Goal: Task Accomplishment & Management: Complete application form

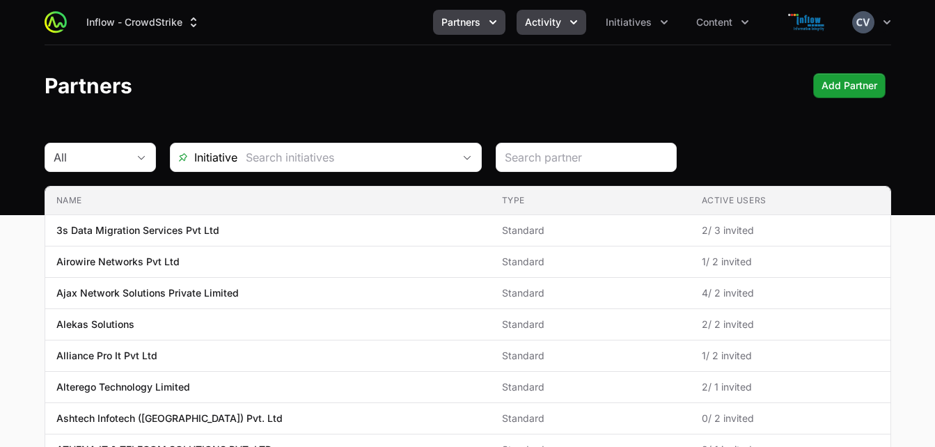
click at [567, 23] on icon "Activity menu" at bounding box center [574, 22] width 14 height 14
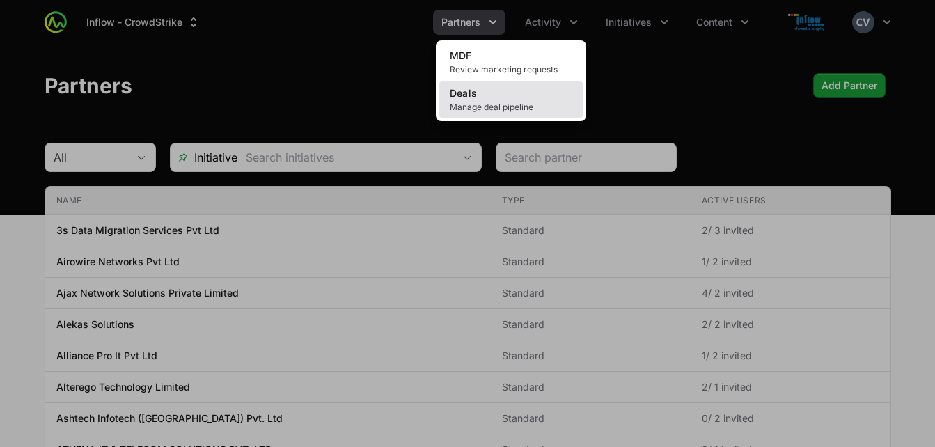
click at [522, 95] on link "Deals Manage deal pipeline" at bounding box center [511, 100] width 145 height 38
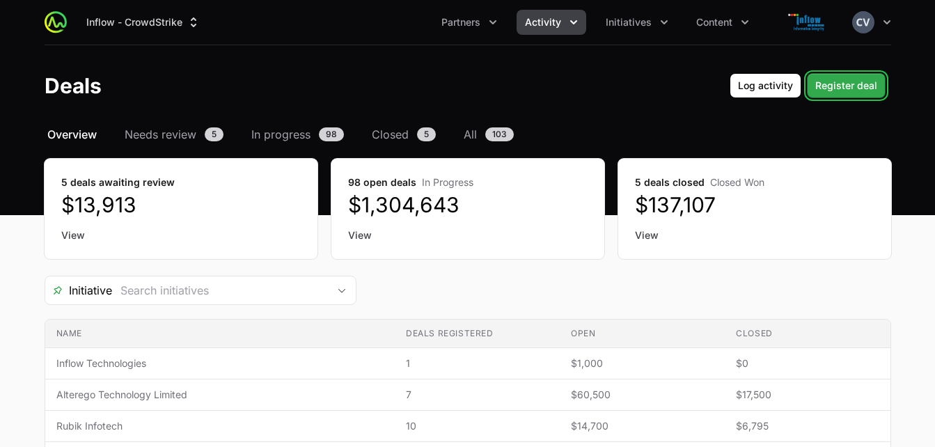
click at [825, 85] on span "Register deal" at bounding box center [846, 85] width 62 height 17
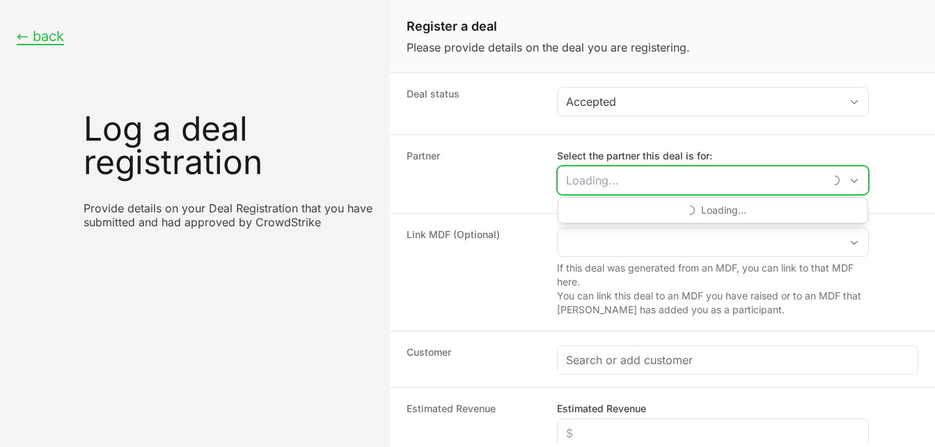
click at [653, 184] on input "Select the partner this deal is for:" at bounding box center [691, 180] width 266 height 28
click at [639, 179] on input "silicon" at bounding box center [699, 180] width 283 height 28
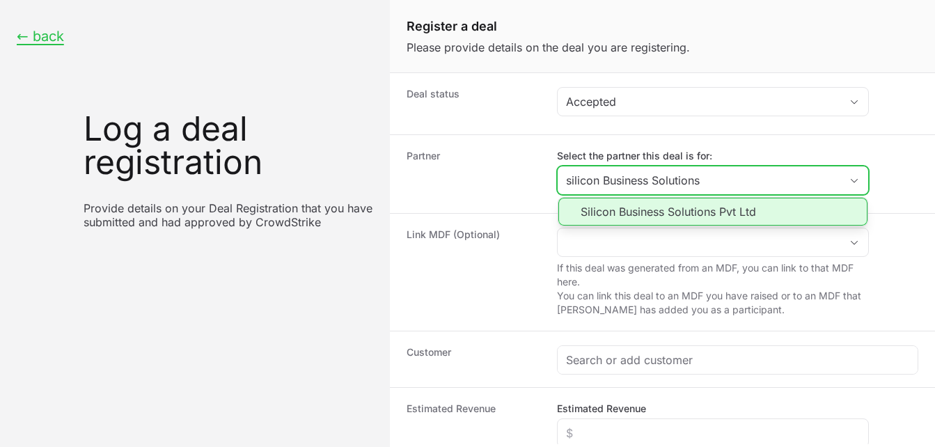
click at [655, 212] on li "Silicon Business Solutions Pvt Ltd" at bounding box center [712, 212] width 309 height 28
type input "Silicon Business Solutions Pvt Ltd"
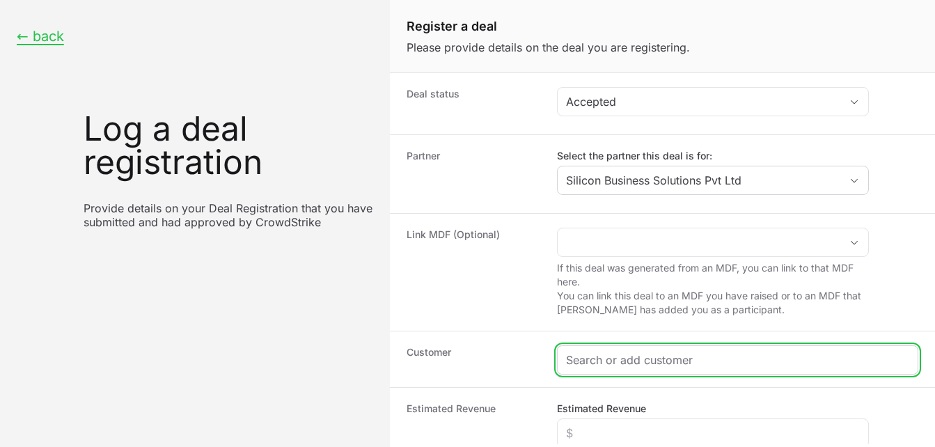
click at [606, 362] on input "Create activity form" at bounding box center [737, 360] width 343 height 17
click at [636, 359] on input "Create activity form" at bounding box center [737, 360] width 343 height 17
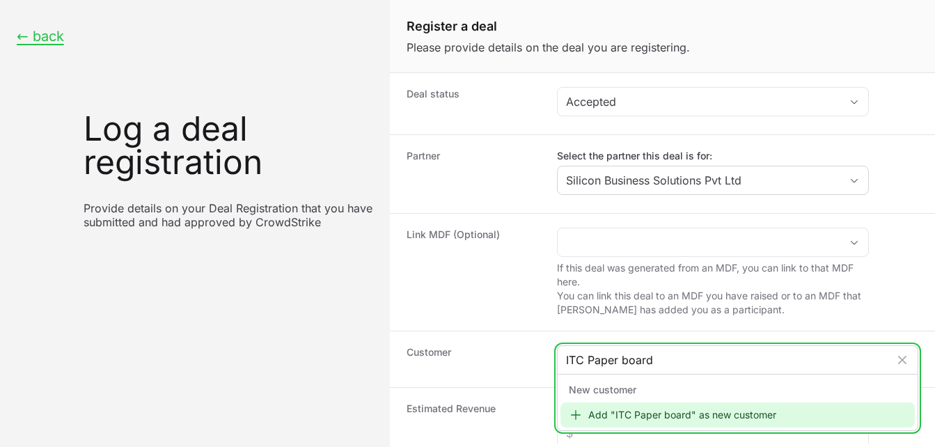
type input "ITC Paper boards"
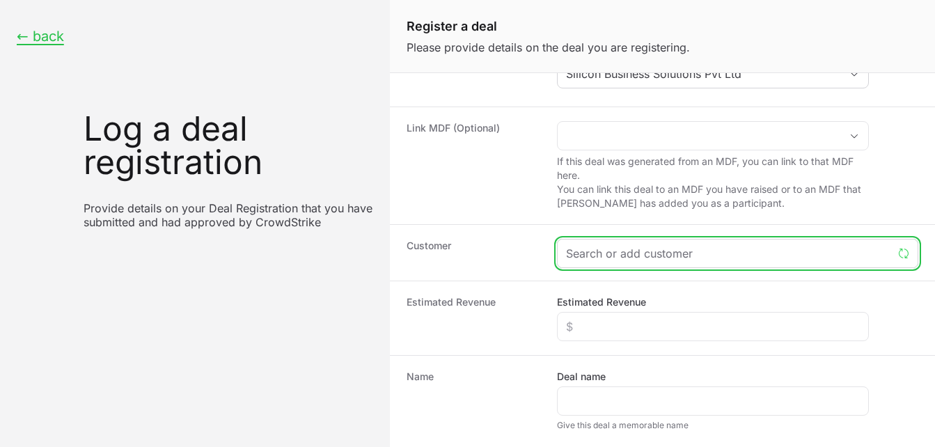
scroll to position [109, 0]
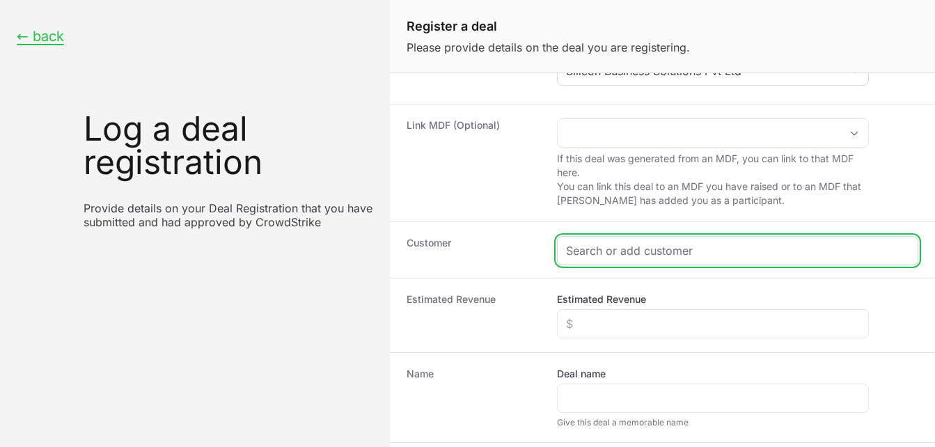
click at [644, 247] on input "Create activity form" at bounding box center [737, 250] width 343 height 17
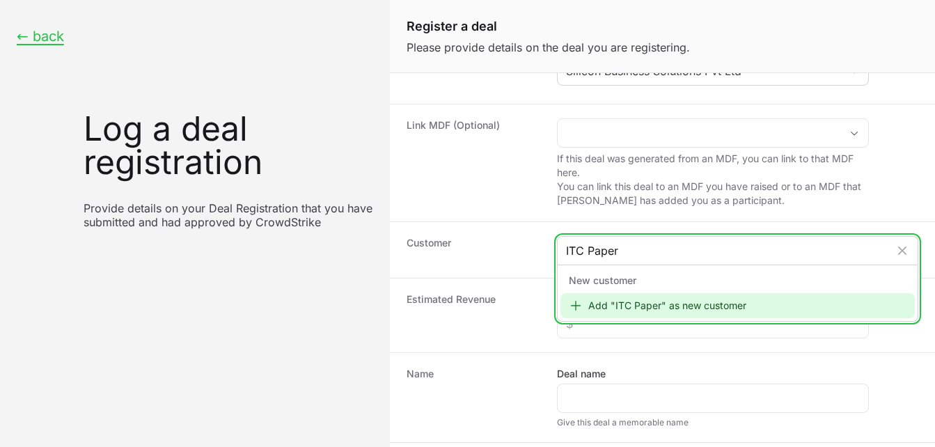
type input "ITC Paper"
click at [615, 308] on div "Add "ITC Paper" as new customer" at bounding box center [738, 305] width 354 height 25
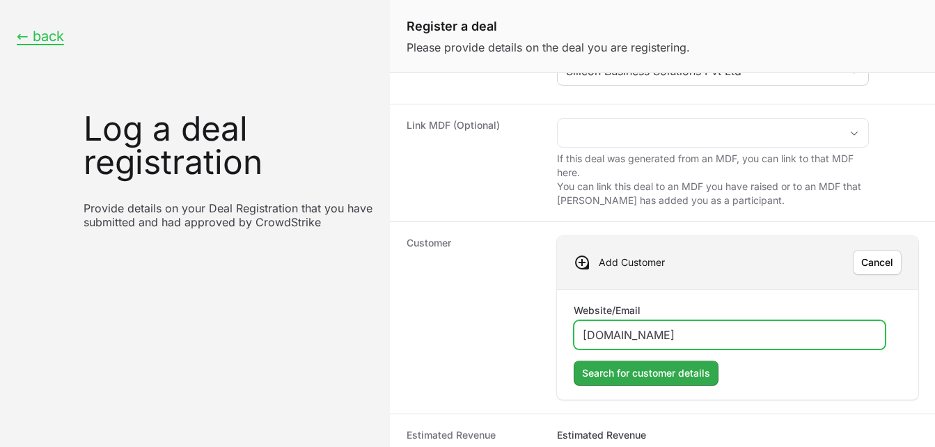
type input "[DOMAIN_NAME]"
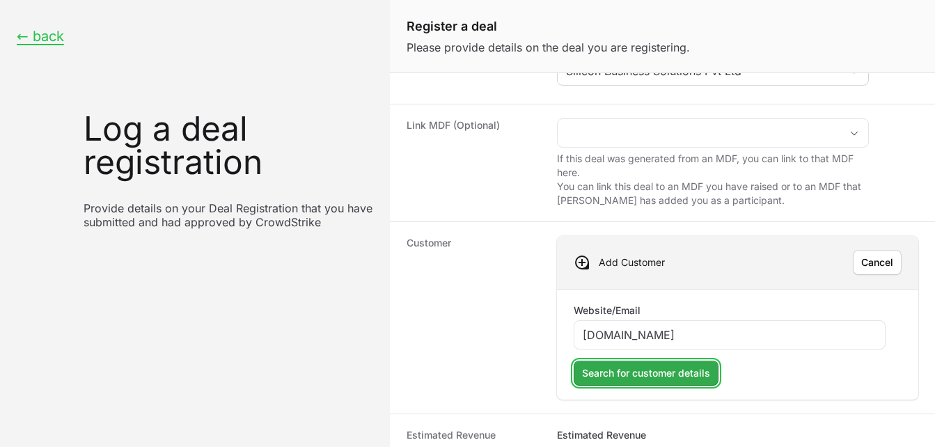
click at [615, 375] on span "Search for customer details" at bounding box center [646, 373] width 128 height 17
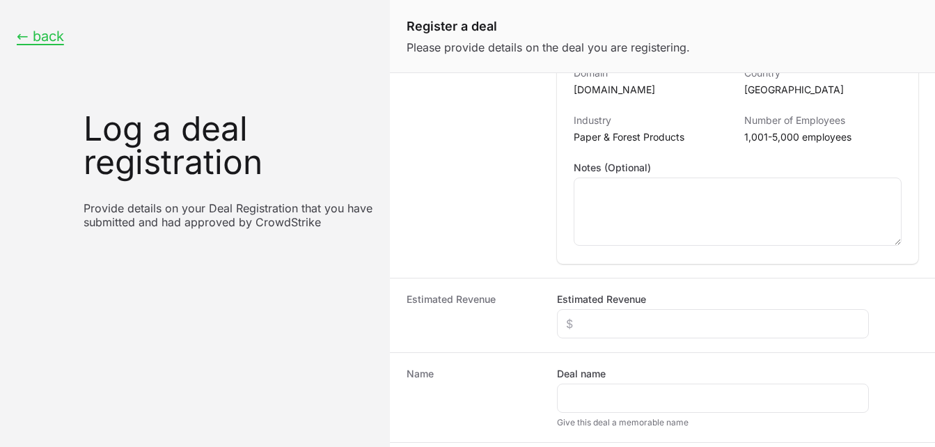
scroll to position [410, 0]
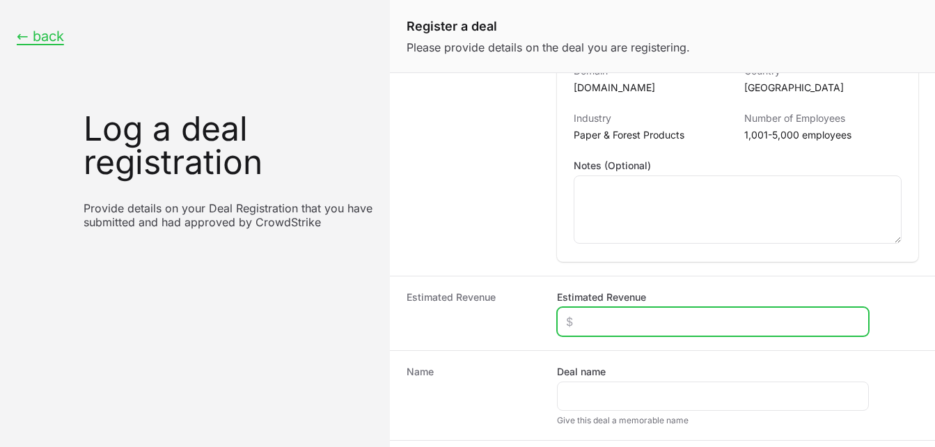
click at [610, 322] on input "Estimated Revenue" at bounding box center [713, 321] width 294 height 17
type input "$25,000"
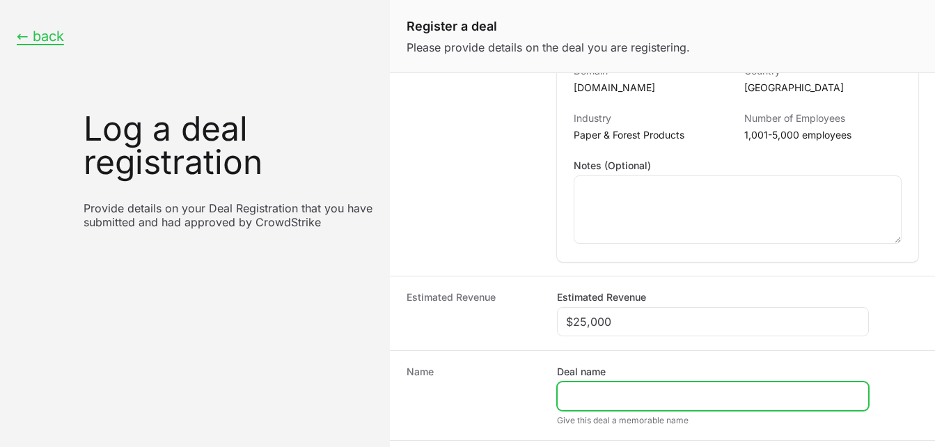
click at [601, 399] on input "Deal name" at bounding box center [713, 396] width 294 height 17
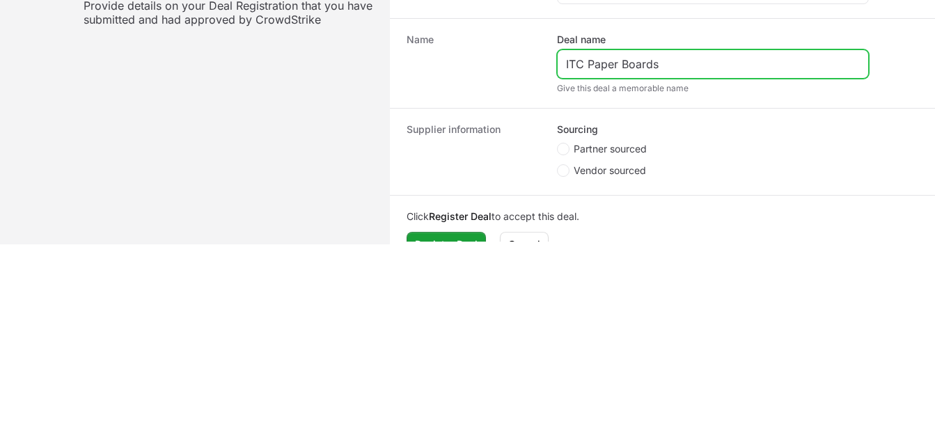
scroll to position [543, 0]
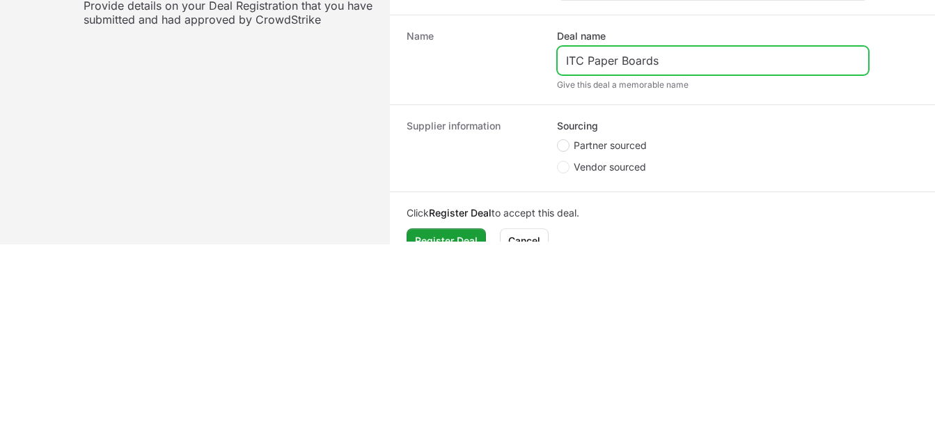
type input "ITC Paper Boards"
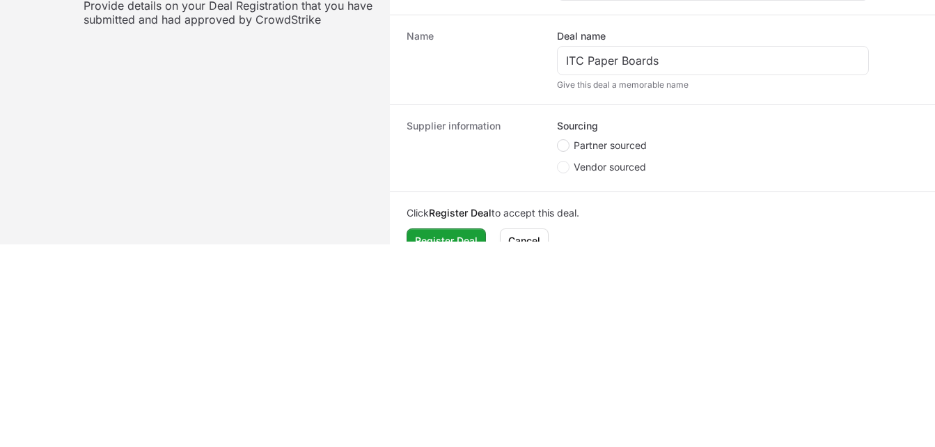
click at [569, 145] on span "Create activity form" at bounding box center [563, 145] width 13 height 13
radio input "true"
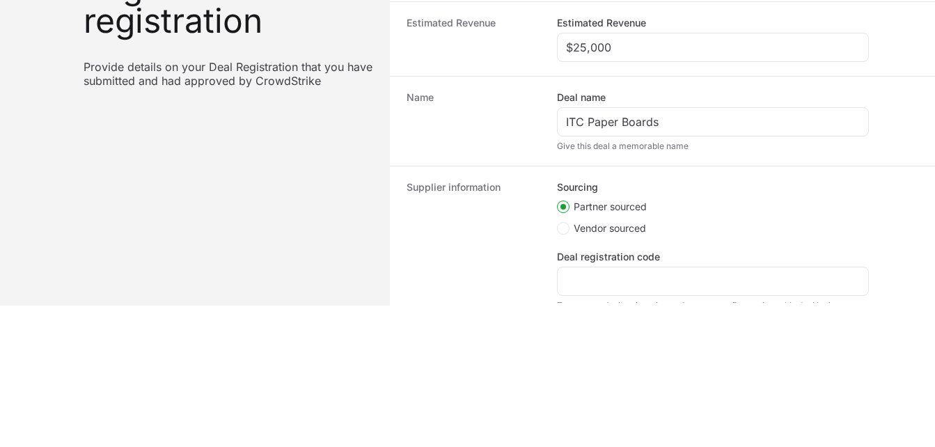
scroll to position [140, 0]
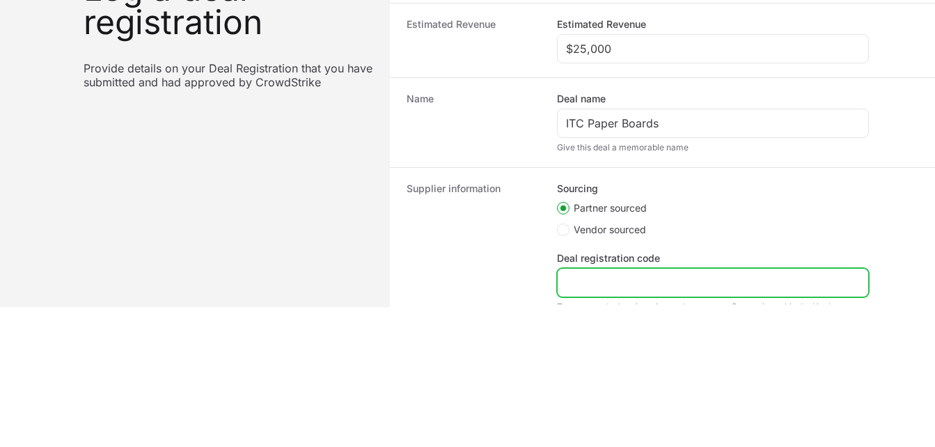
click at [607, 281] on input "Deal registration code" at bounding box center [713, 282] width 294 height 17
paste input "DR-82dc6d12"
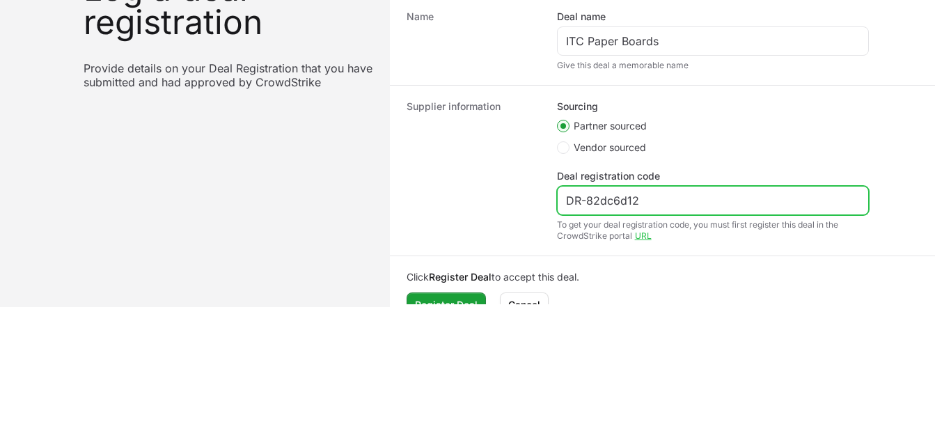
scroll to position [652, 0]
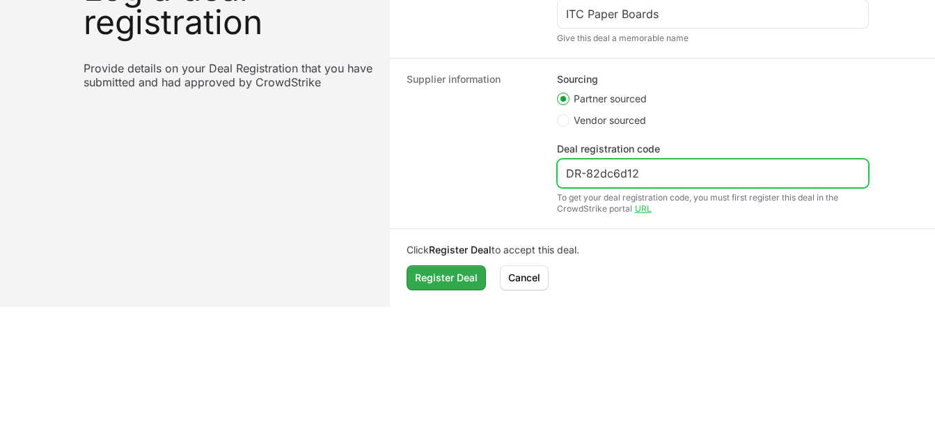
type input "DR-82dc6d12"
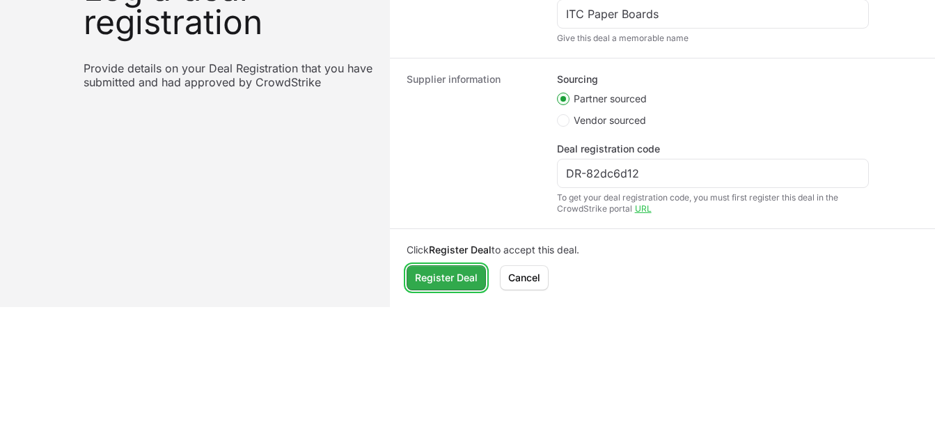
click at [450, 273] on span "Register Deal" at bounding box center [446, 277] width 63 height 17
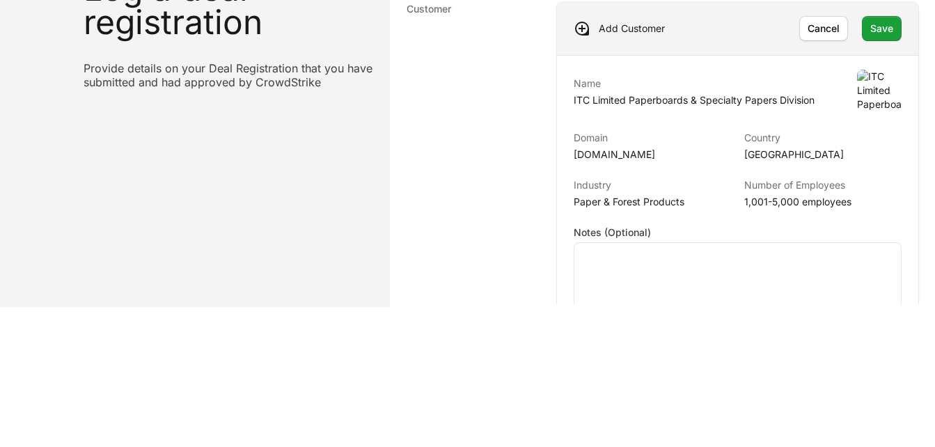
scroll to position [191, 0]
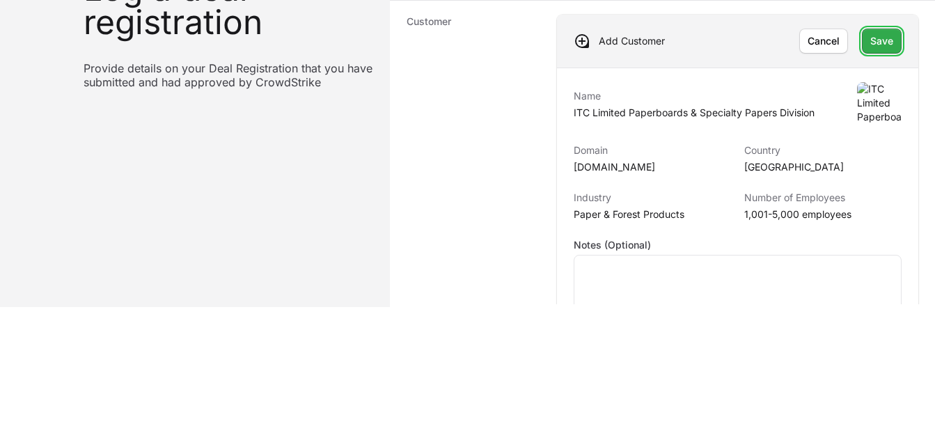
click at [870, 44] on span "Save" at bounding box center [881, 41] width 23 height 17
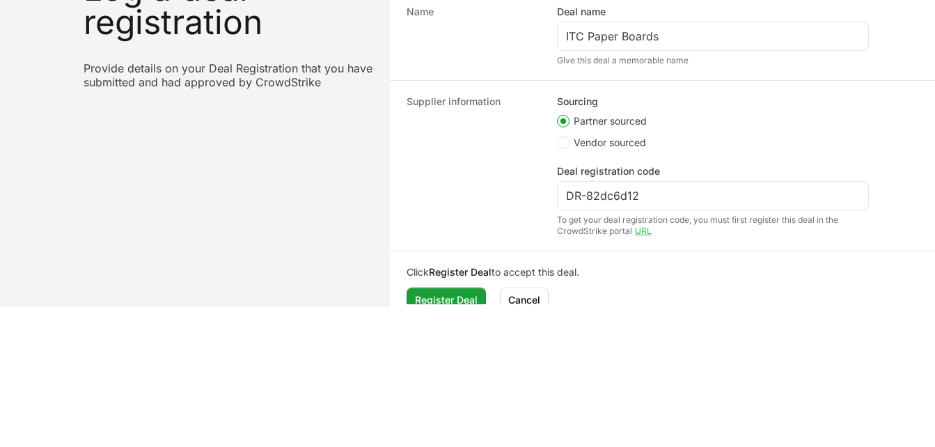
scroll to position [465, 0]
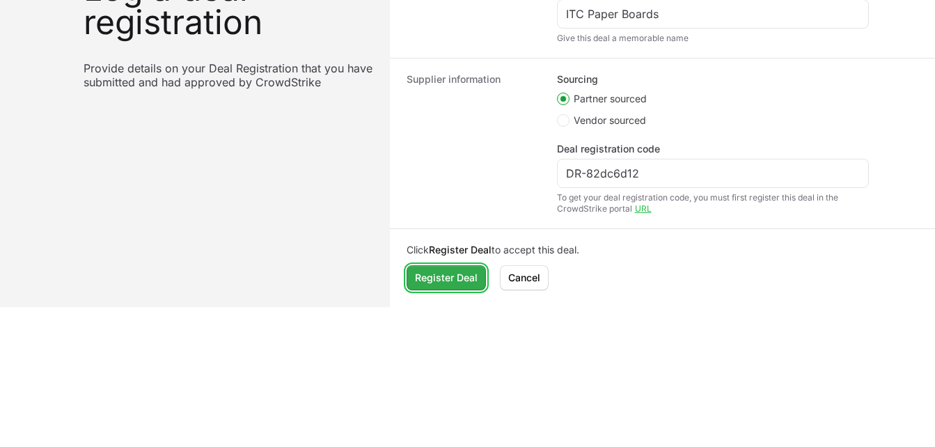
click at [471, 281] on span "Register Deal" at bounding box center [446, 277] width 63 height 17
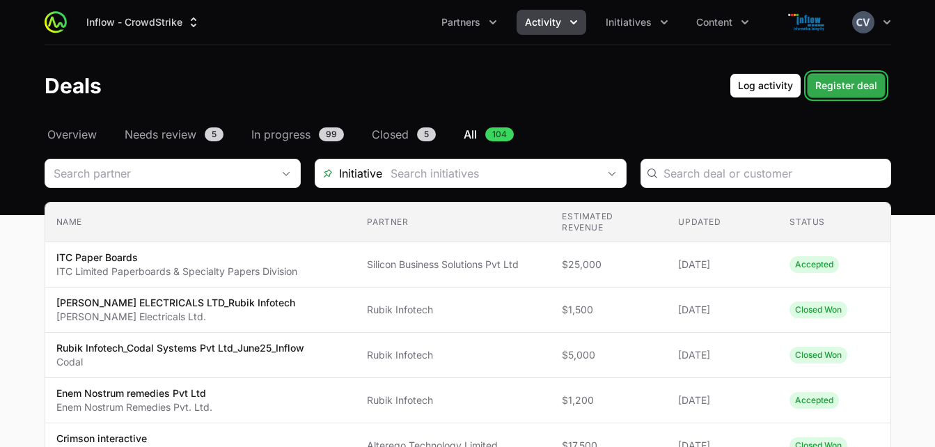
click at [848, 86] on span "Register deal" at bounding box center [846, 85] width 62 height 17
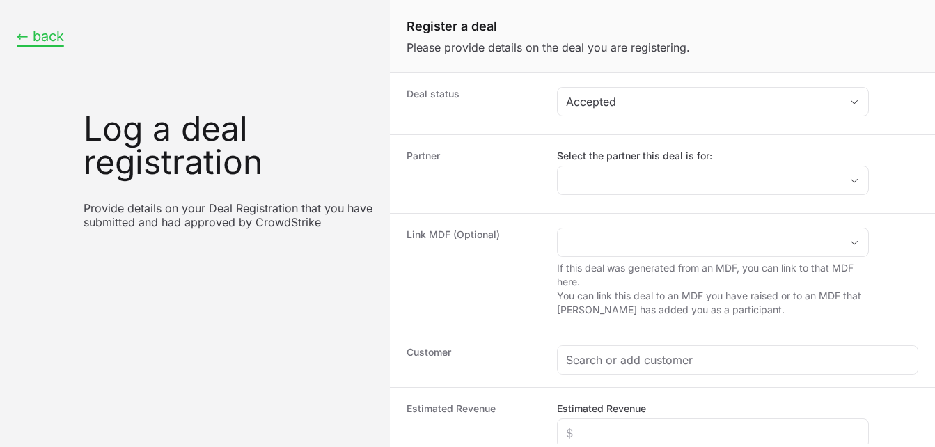
click at [49, 36] on button "← back" at bounding box center [40, 36] width 47 height 17
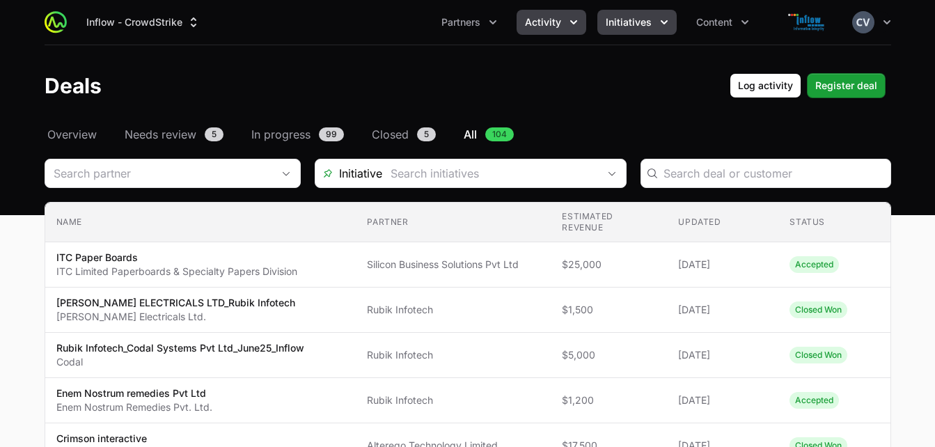
click at [659, 20] on icon "Initiatives menu" at bounding box center [664, 22] width 14 height 14
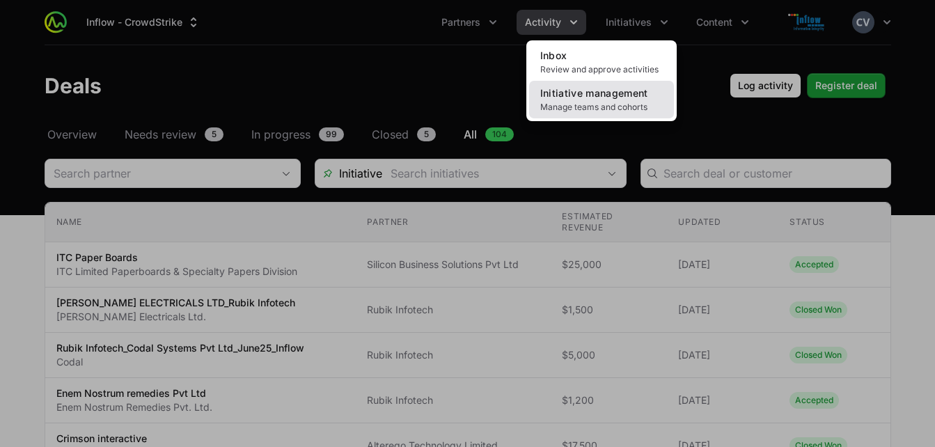
click at [603, 109] on span "Manage teams and cohorts" at bounding box center [601, 107] width 123 height 11
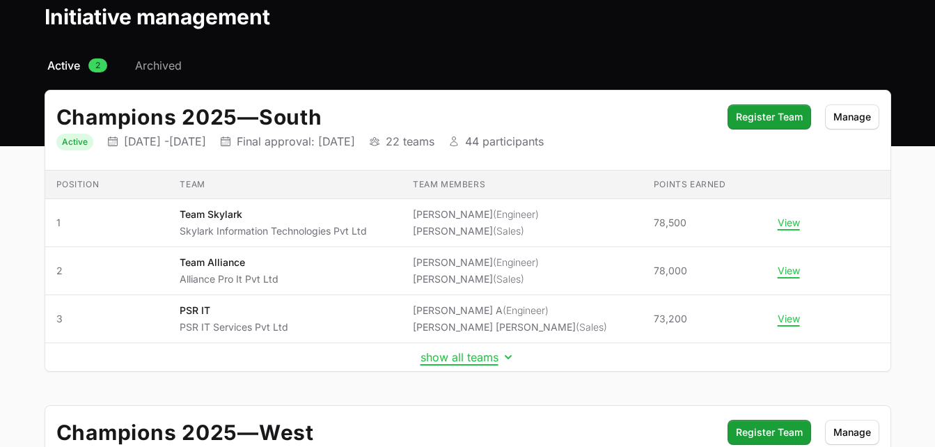
scroll to position [72, 0]
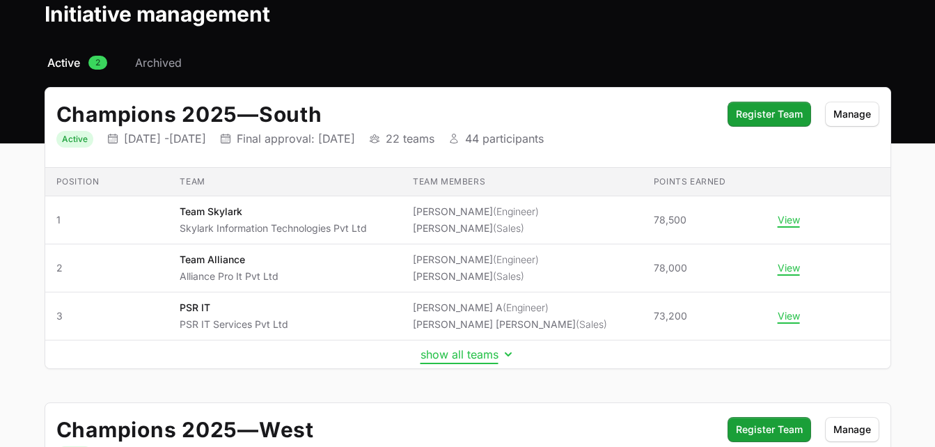
click at [503, 350] on icon "Initiative details" at bounding box center [508, 354] width 14 height 14
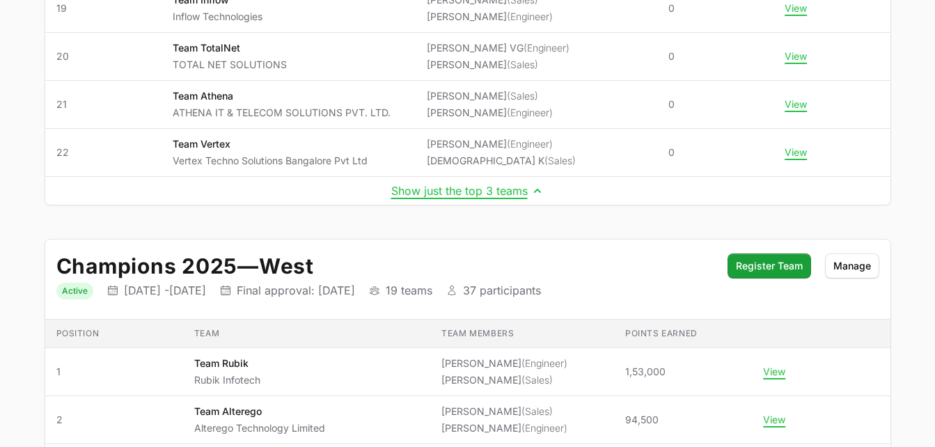
scroll to position [1303, 0]
